Goal: Transaction & Acquisition: Purchase product/service

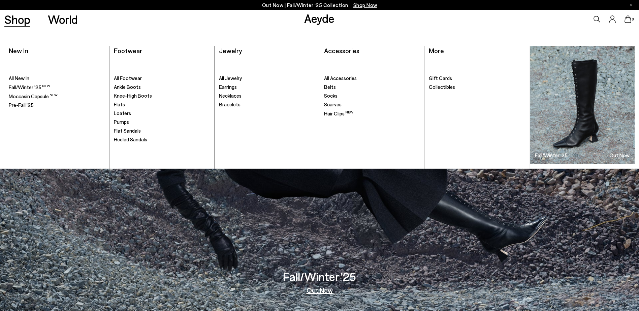
click at [137, 94] on span "Knee-High Boots" at bounding box center [133, 96] width 38 height 6
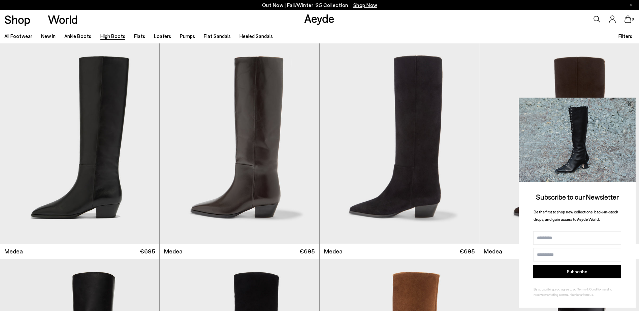
click at [631, 103] on icon at bounding box center [629, 103] width 3 height 3
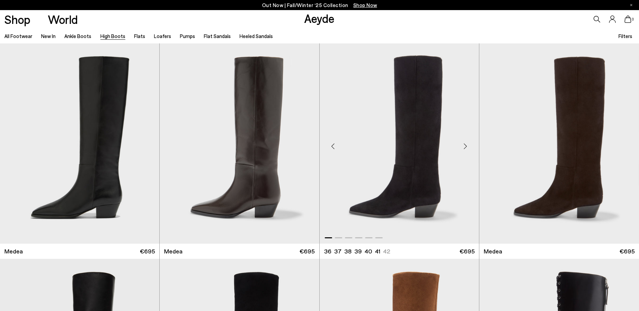
click at [466, 147] on div "Next slide" at bounding box center [466, 147] width 20 height 20
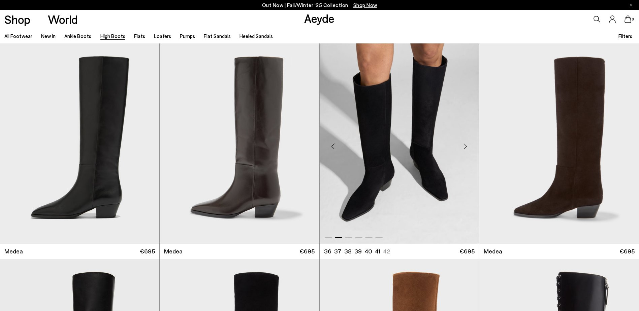
click at [466, 147] on div "Next slide" at bounding box center [466, 147] width 20 height 20
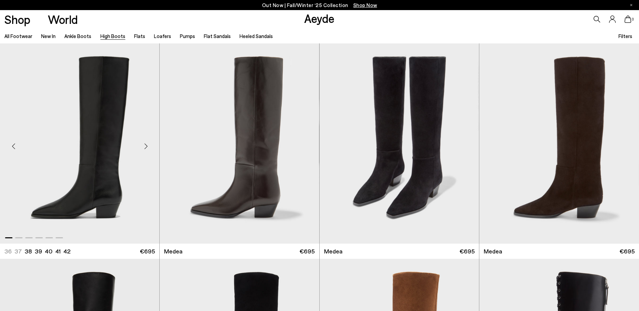
click at [147, 145] on div "Next slide" at bounding box center [146, 147] width 20 height 20
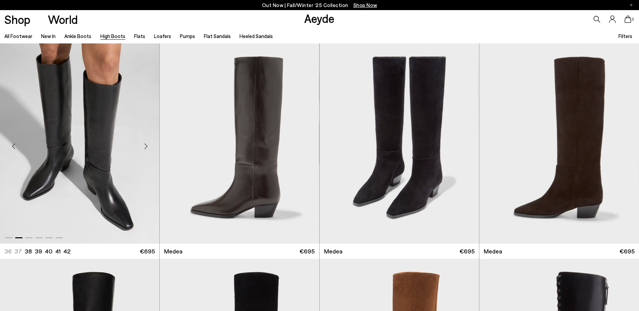
click at [147, 146] on div "Next slide" at bounding box center [146, 147] width 20 height 20
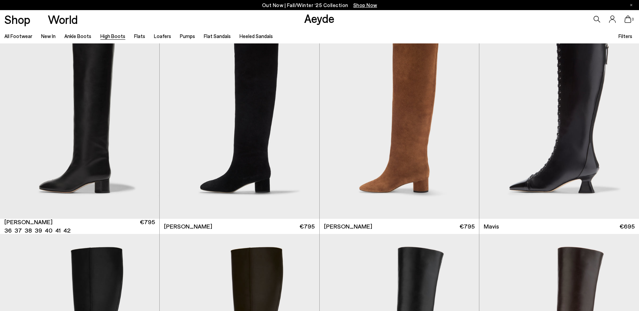
scroll to position [169, 0]
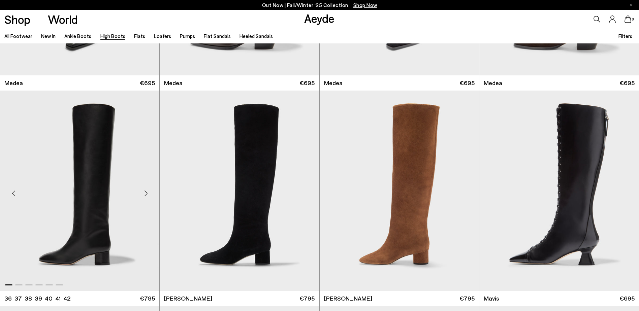
click at [150, 193] on div "Next slide" at bounding box center [146, 193] width 20 height 20
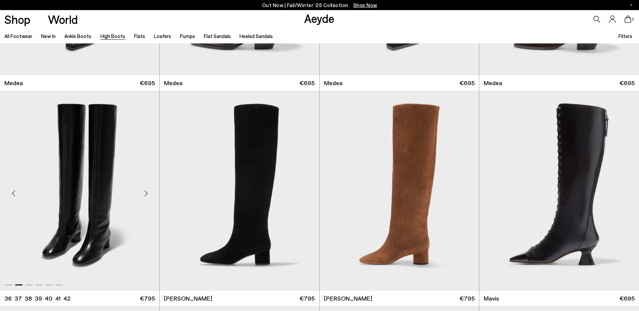
click at [150, 193] on div "Next slide" at bounding box center [146, 193] width 20 height 20
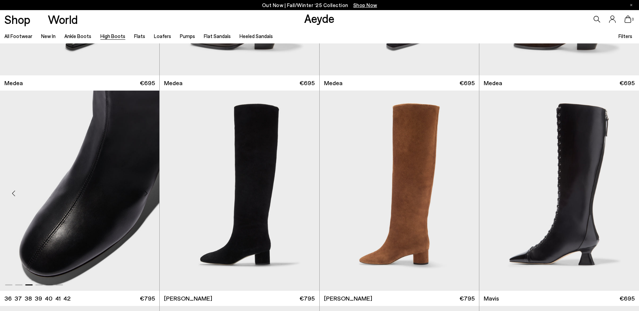
click at [150, 193] on div "Next slide" at bounding box center [146, 193] width 20 height 20
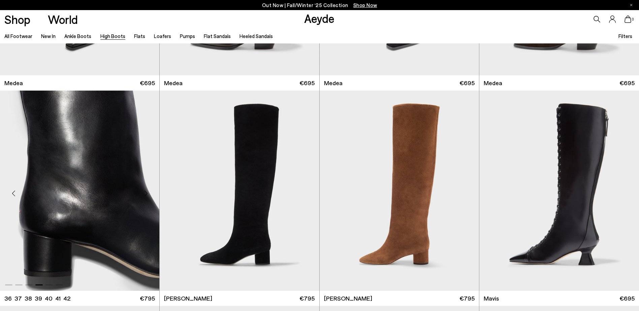
click at [148, 192] on div "Next slide" at bounding box center [146, 193] width 20 height 20
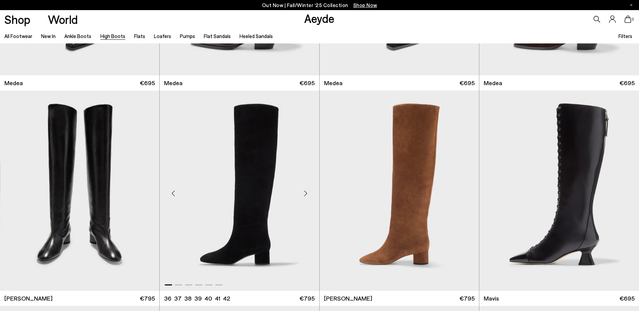
click at [306, 192] on div "Next slide" at bounding box center [306, 193] width 20 height 20
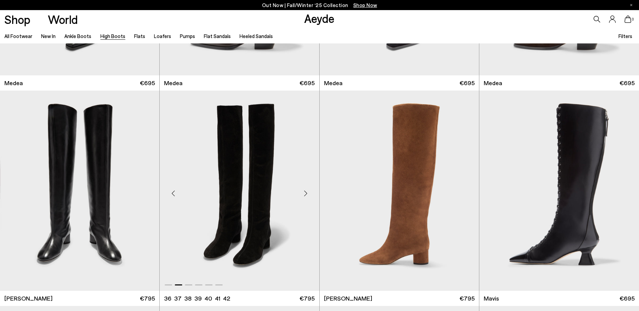
click at [306, 193] on div "Next slide" at bounding box center [306, 193] width 20 height 20
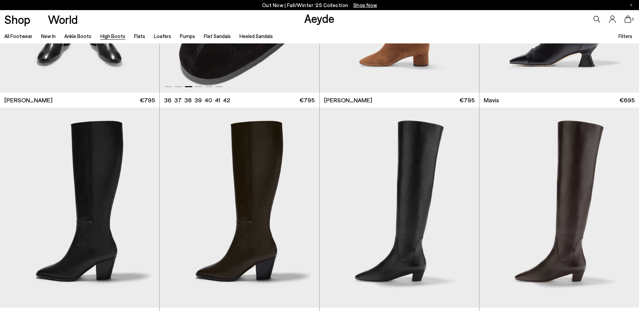
scroll to position [371, 0]
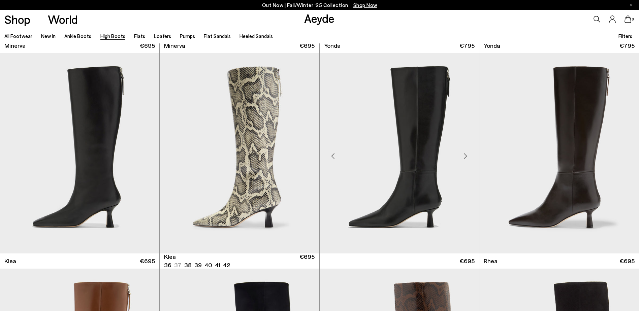
scroll to position [640, 0]
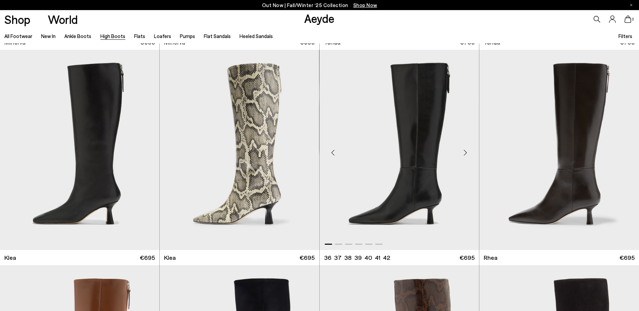
click at [466, 155] on div "Next slide" at bounding box center [466, 153] width 20 height 20
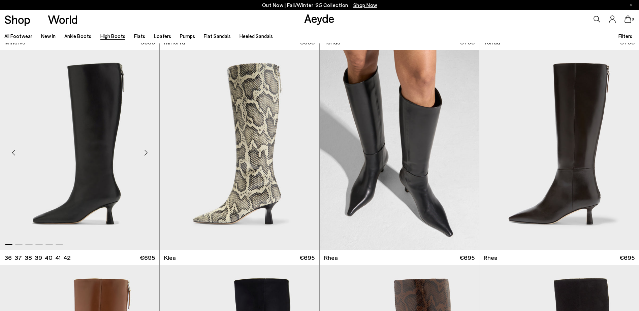
click at [151, 149] on div "Next slide" at bounding box center [146, 153] width 20 height 20
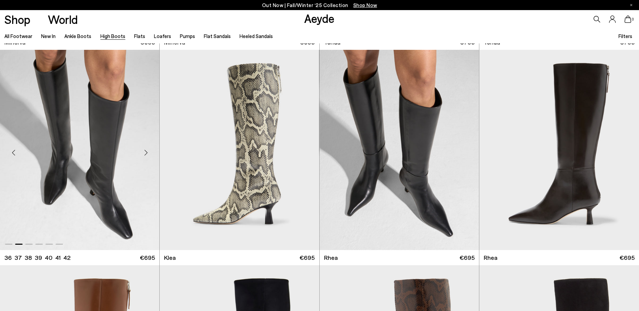
click at [151, 149] on div "Next slide" at bounding box center [146, 153] width 20 height 20
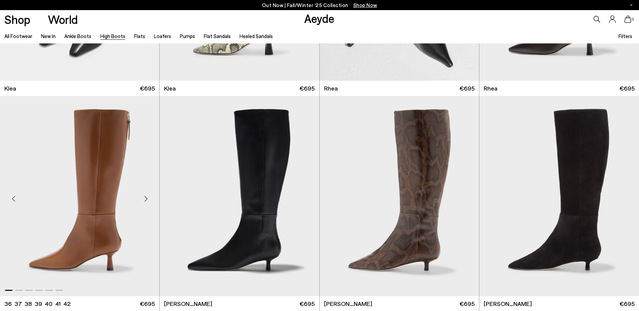
scroll to position [876, 0]
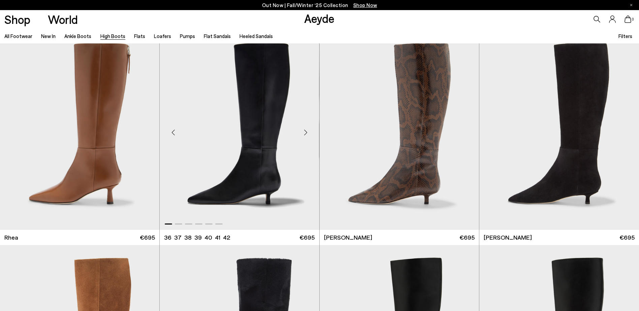
click at [304, 131] on div "Next slide" at bounding box center [306, 132] width 20 height 20
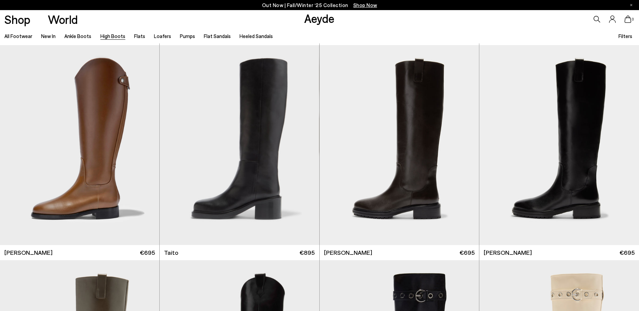
scroll to position [1719, 0]
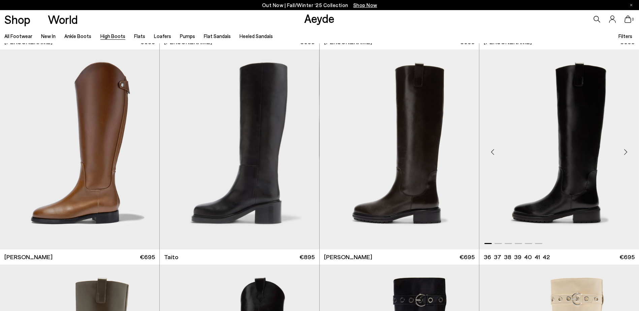
click at [625, 150] on div "Next slide" at bounding box center [626, 152] width 20 height 20
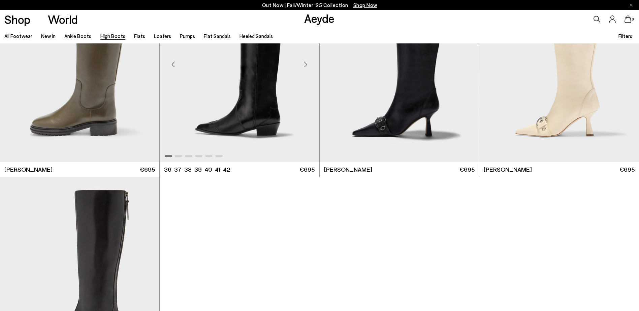
scroll to position [2191, 0]
